Goal: Task Accomplishment & Management: Manage account settings

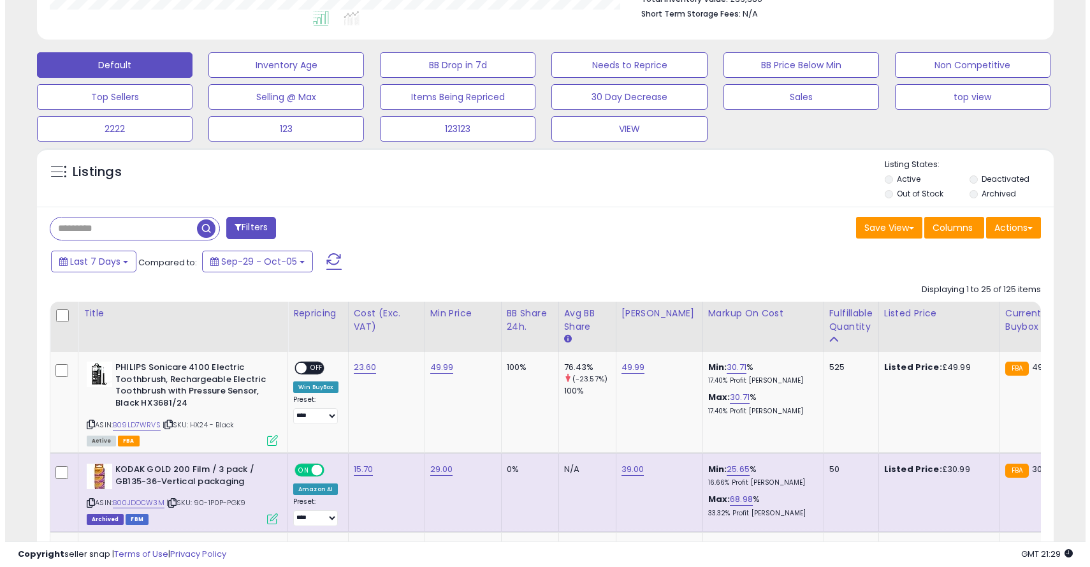
scroll to position [261, 589]
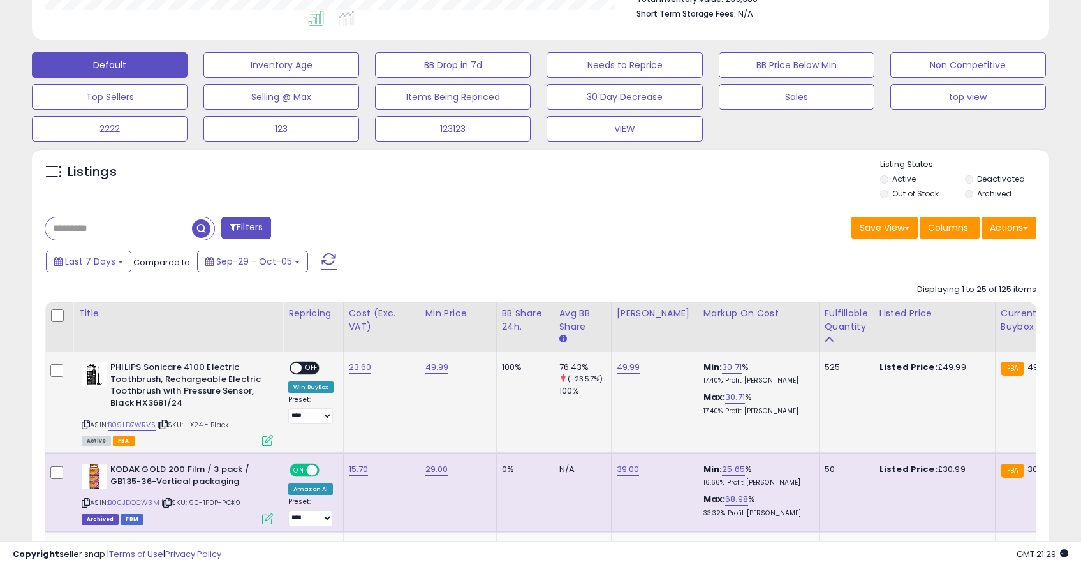
click at [305, 367] on span "OFF" at bounding box center [312, 368] width 20 height 11
click at [268, 436] on icon at bounding box center [267, 440] width 11 height 11
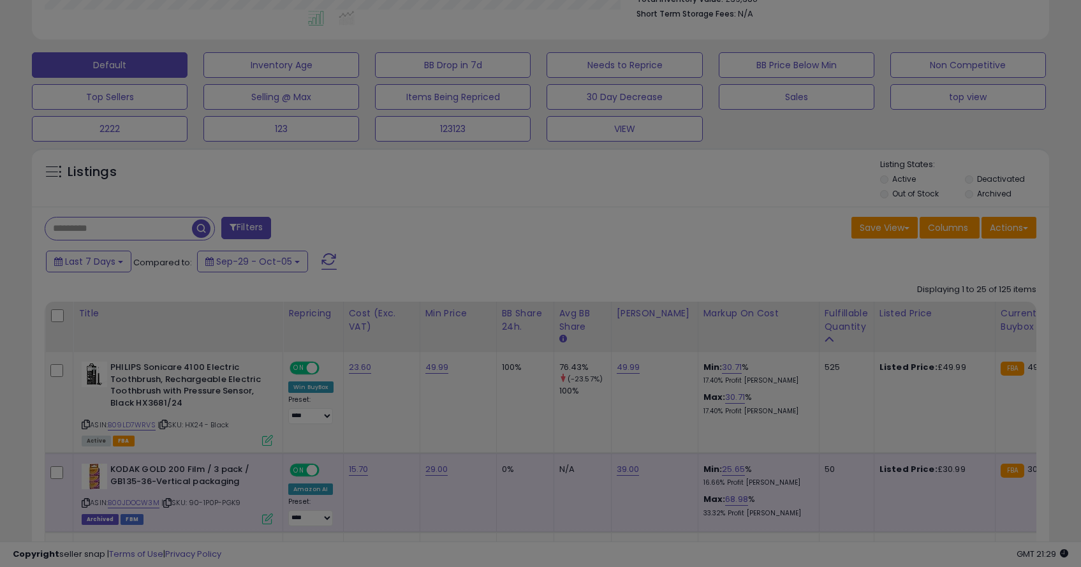
scroll to position [261, 595]
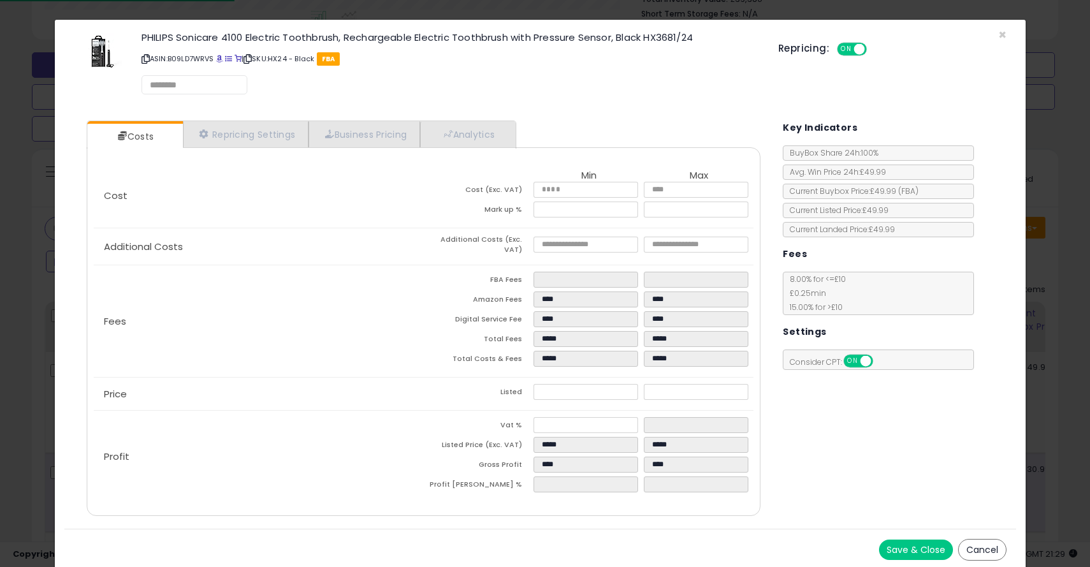
select select "******"
click at [252, 133] on link "Repricing Settings" at bounding box center [246, 135] width 126 height 26
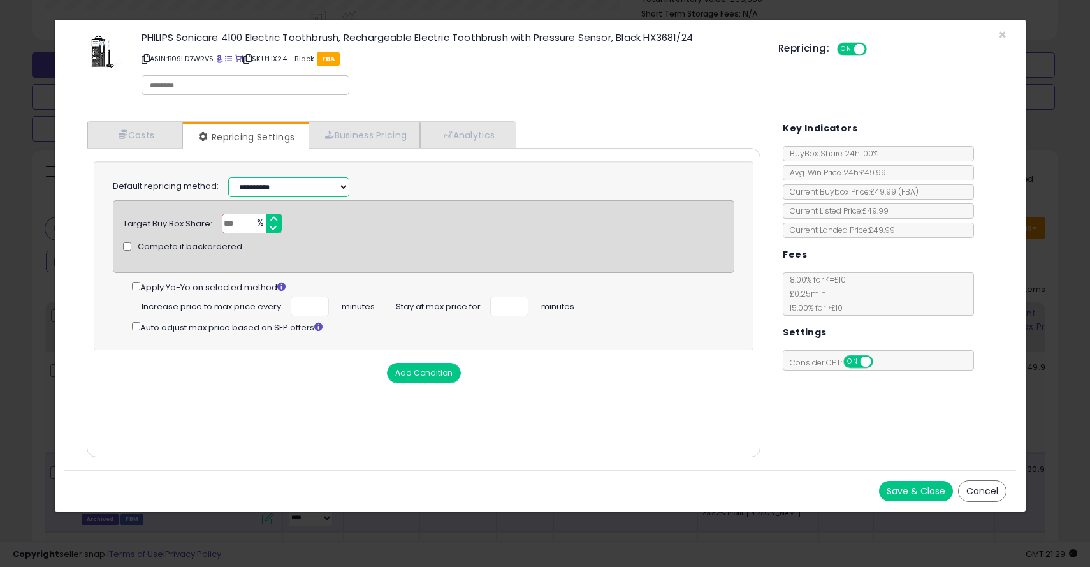
click at [253, 193] on select "**********" at bounding box center [288, 187] width 121 height 20
click at [985, 494] on button "Cancel" at bounding box center [982, 491] width 48 height 22
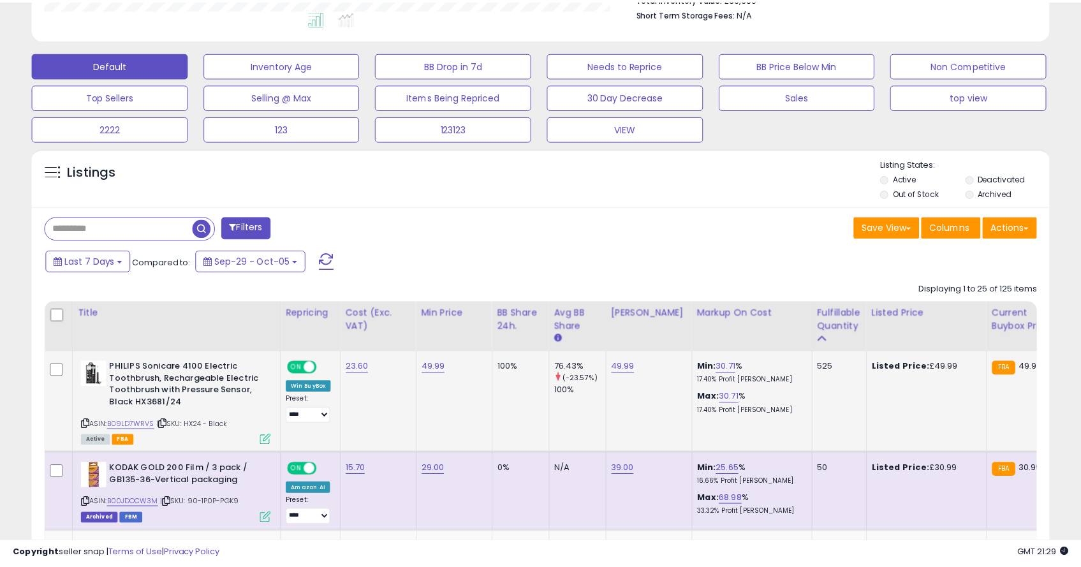
scroll to position [637436, 637107]
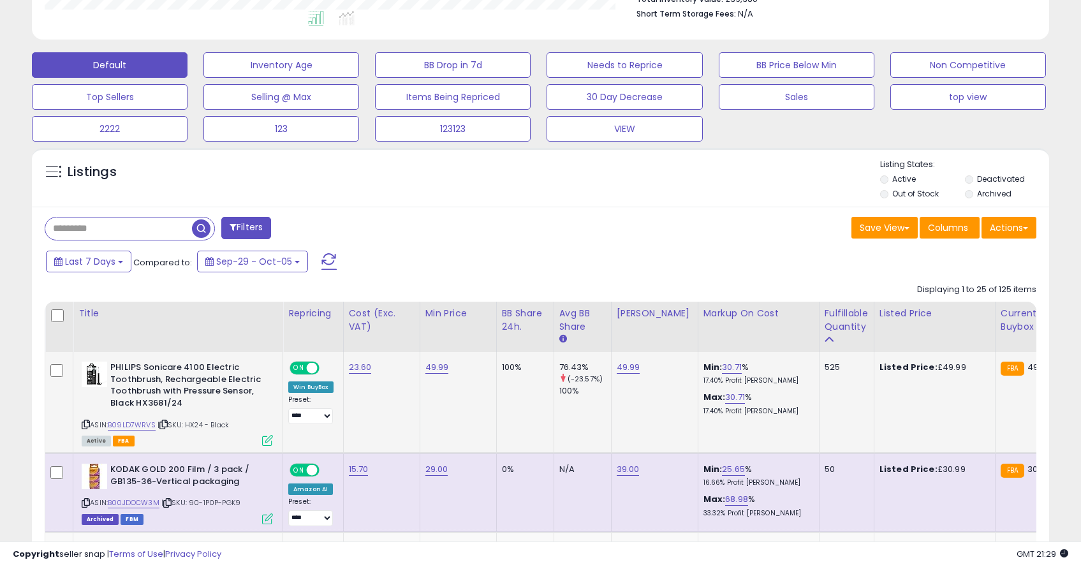
click at [295, 367] on span "ON" at bounding box center [299, 368] width 16 height 11
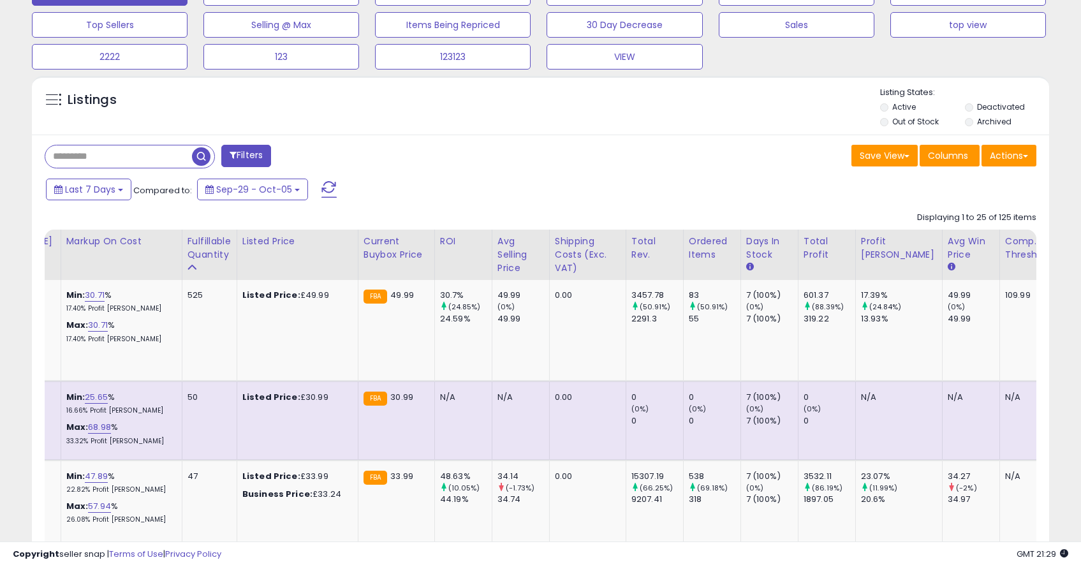
scroll to position [0, 0]
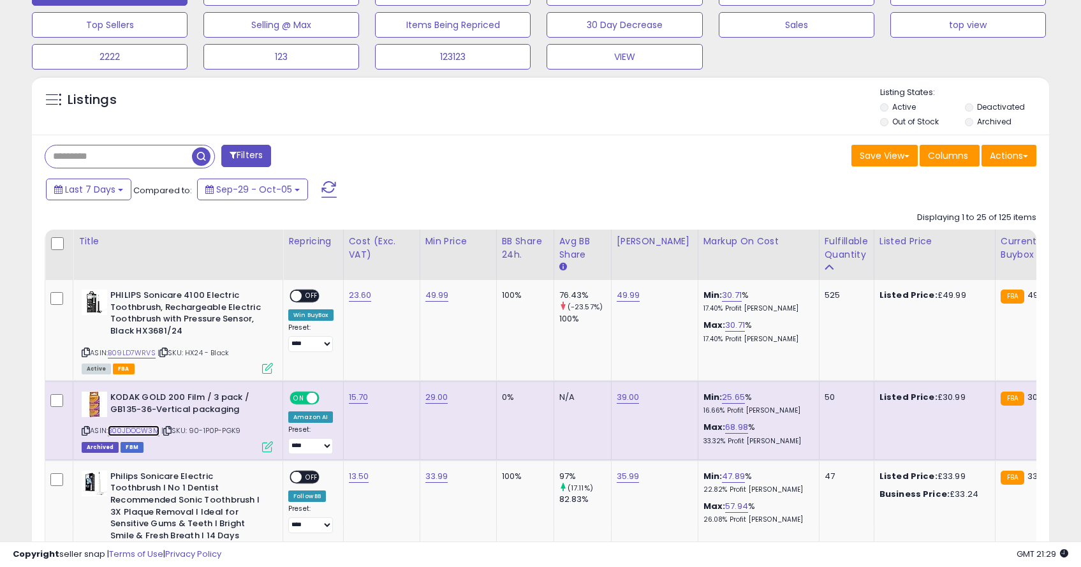
click at [147, 429] on link "B00JDOCW3M" at bounding box center [134, 430] width 52 height 11
